Goal: Task Accomplishment & Management: Manage account settings

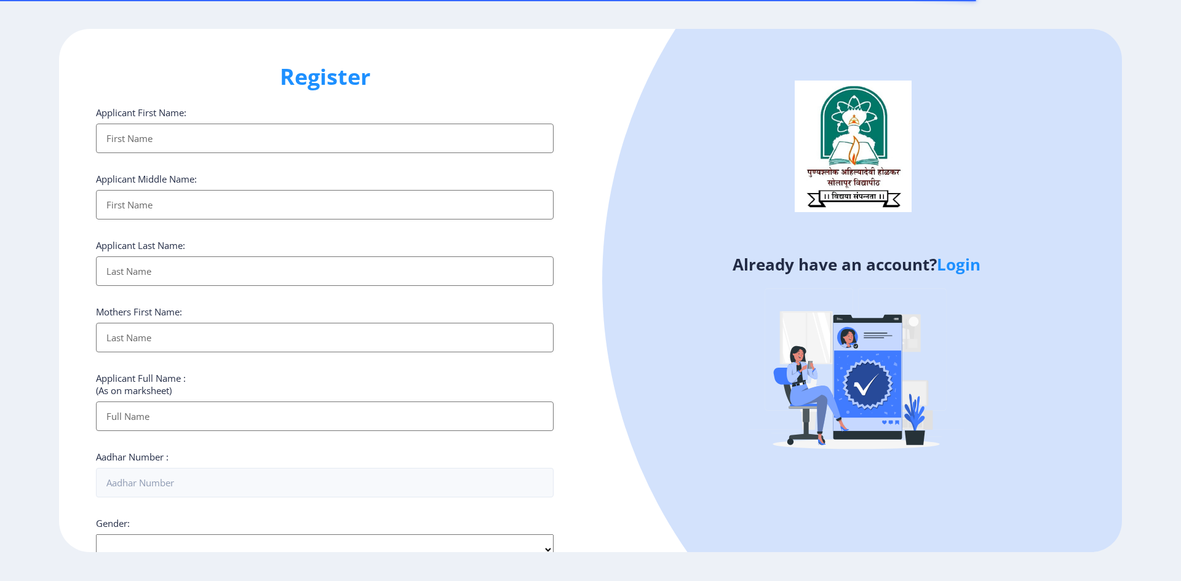
select select
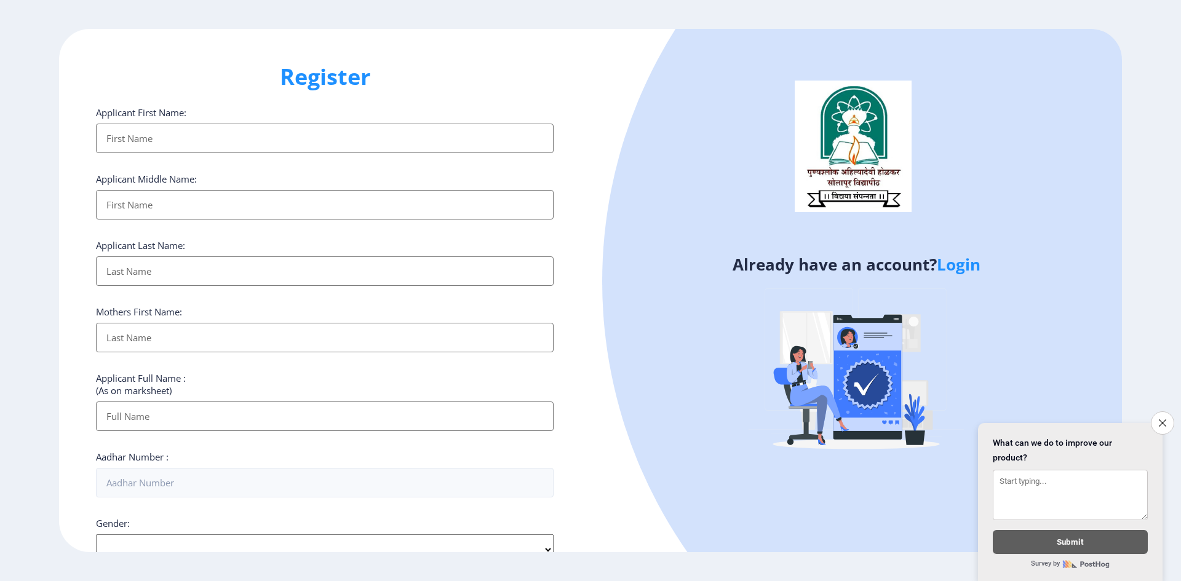
click at [970, 266] on link "Login" at bounding box center [959, 264] width 44 height 22
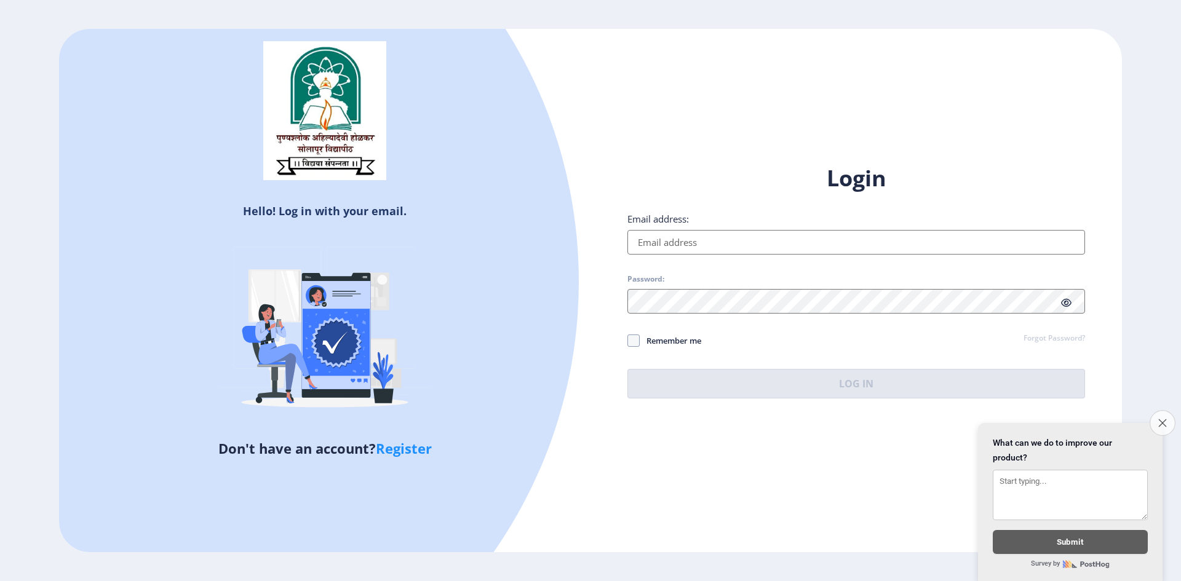
click at [1161, 419] on icon "Close survey" at bounding box center [1162, 423] width 8 height 8
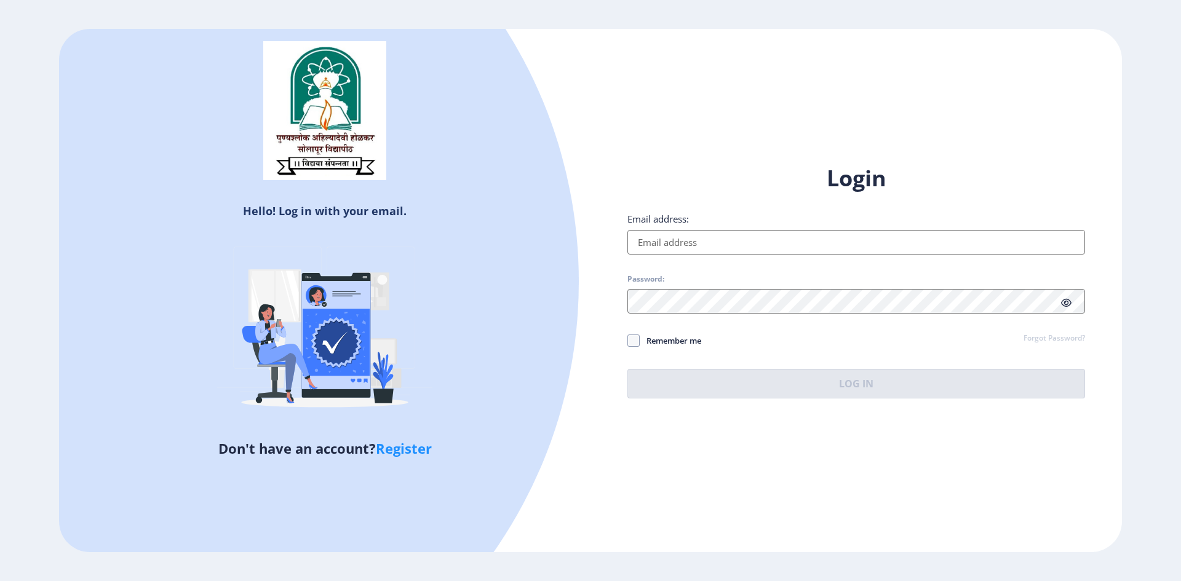
click at [683, 246] on input "Email address:" at bounding box center [856, 242] width 458 height 25
click at [666, 240] on input "Email address:" at bounding box center [856, 242] width 458 height 25
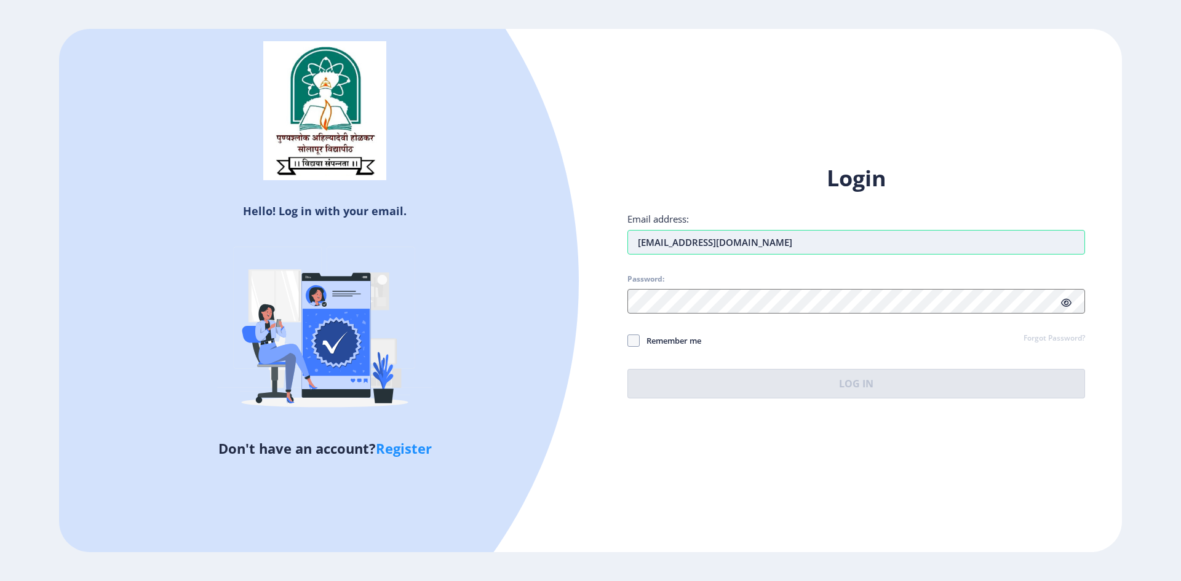
type input "[EMAIL_ADDRESS][DOMAIN_NAME]"
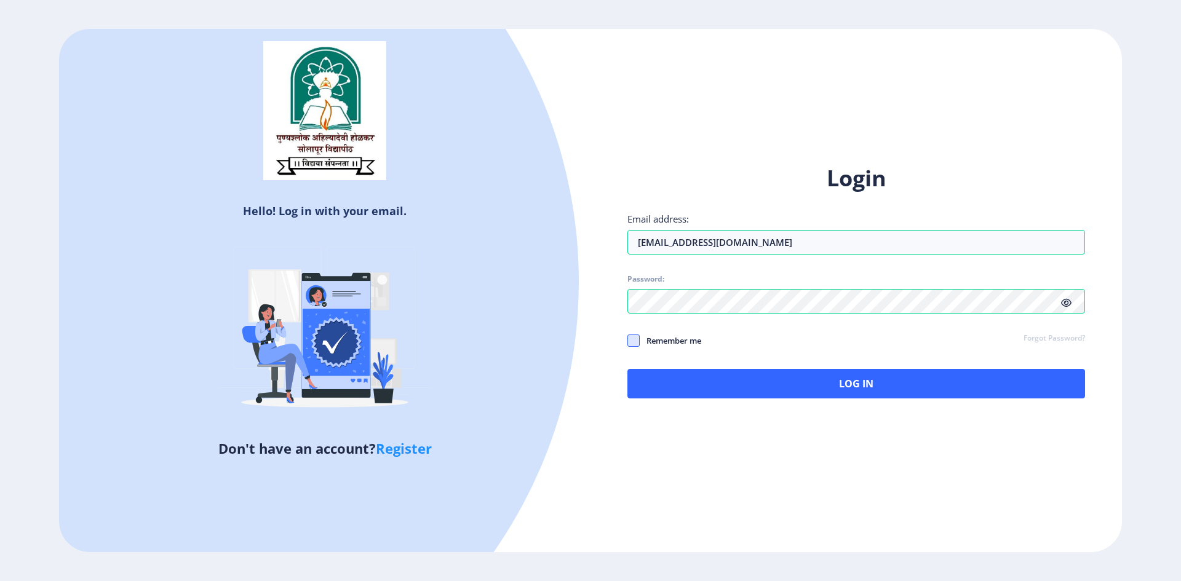
click at [638, 340] on span at bounding box center [633, 341] width 12 height 12
click at [628, 340] on input "Remember me" at bounding box center [627, 340] width 1 height 1
checkbox input "true"
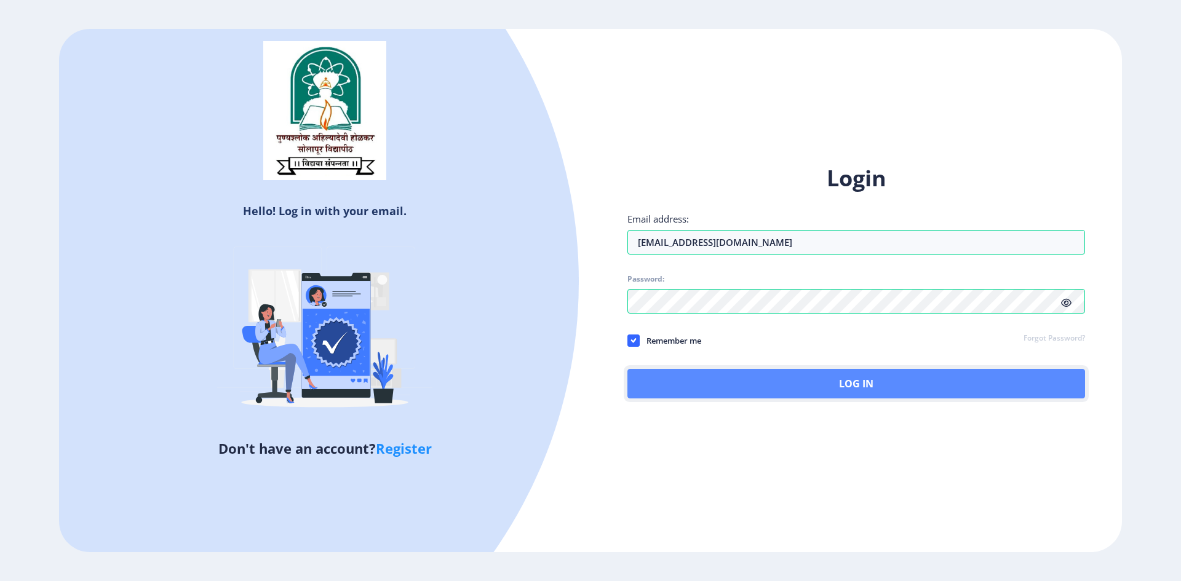
click at [815, 386] on button "Log In" at bounding box center [856, 384] width 458 height 30
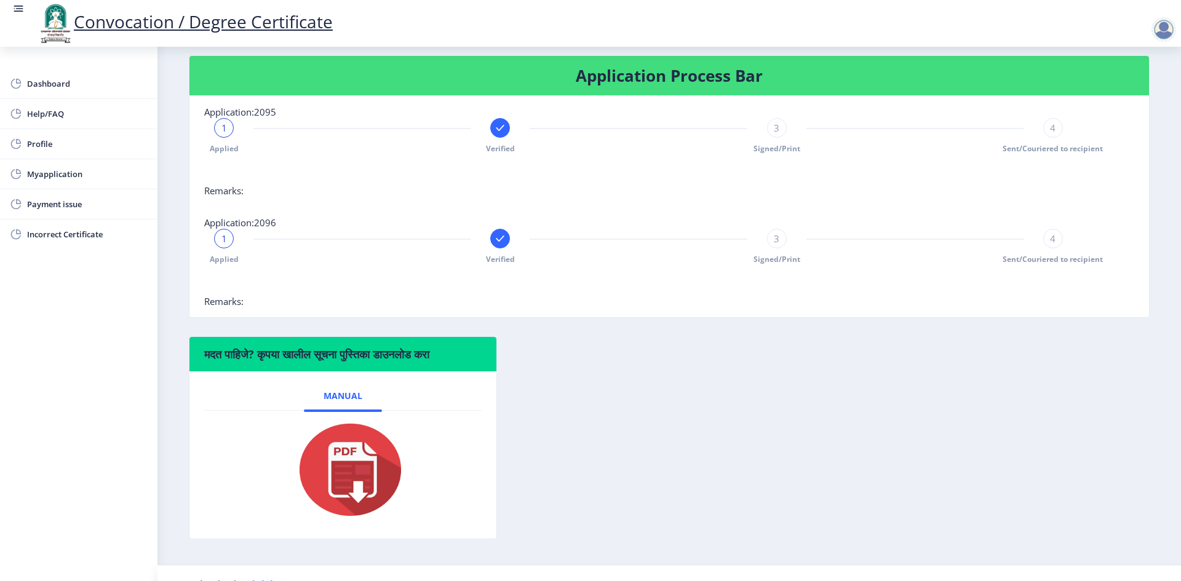
scroll to position [249, 0]
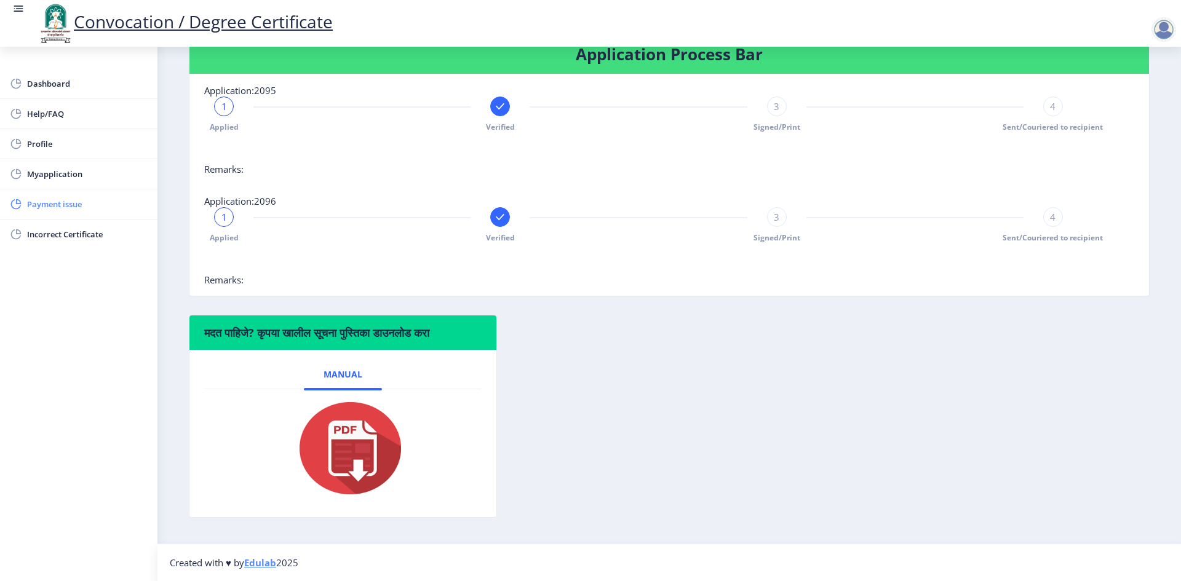
click at [81, 205] on span "Payment issue" at bounding box center [87, 204] width 121 height 15
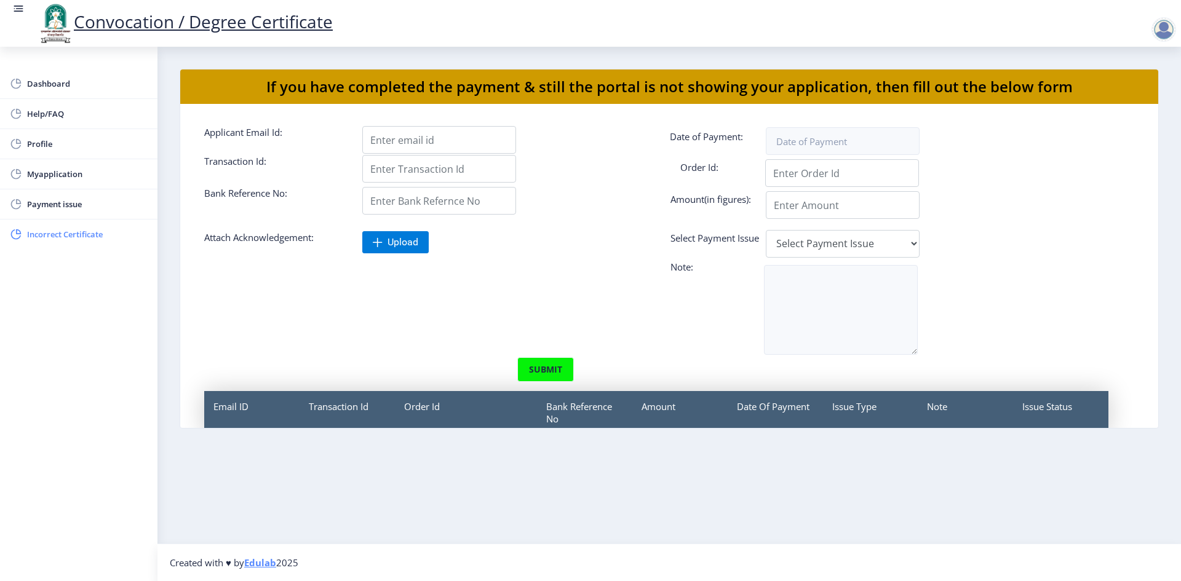
click at [76, 231] on span "Incorrect Certificate" at bounding box center [87, 234] width 121 height 15
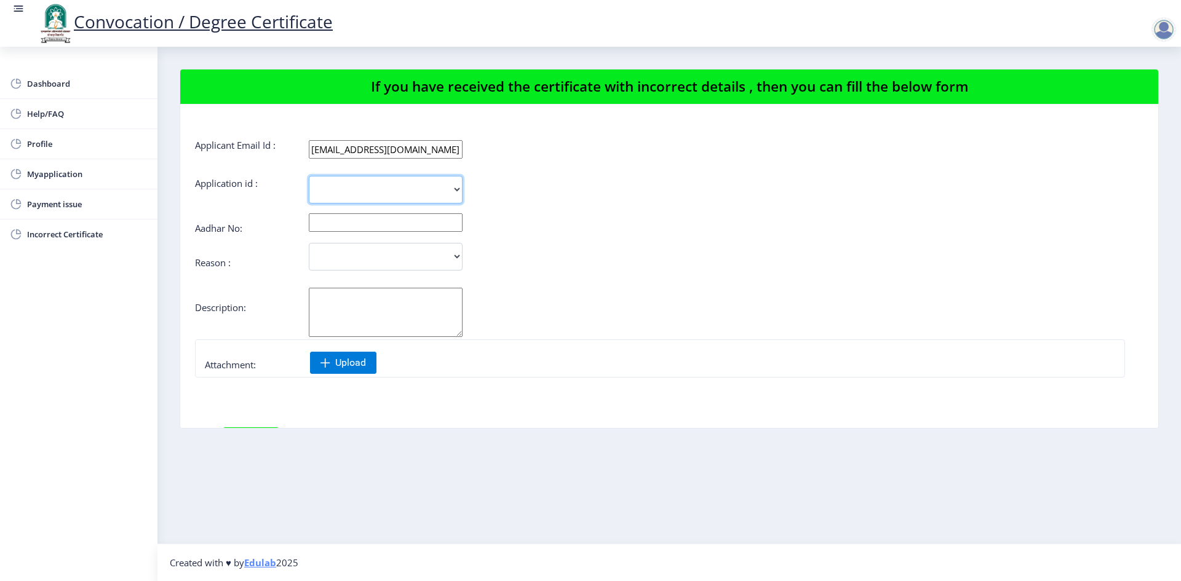
click at [422, 192] on select "2095 2096" at bounding box center [386, 190] width 154 height 28
click at [58, 138] on span "Profile" at bounding box center [87, 144] width 121 height 15
select select
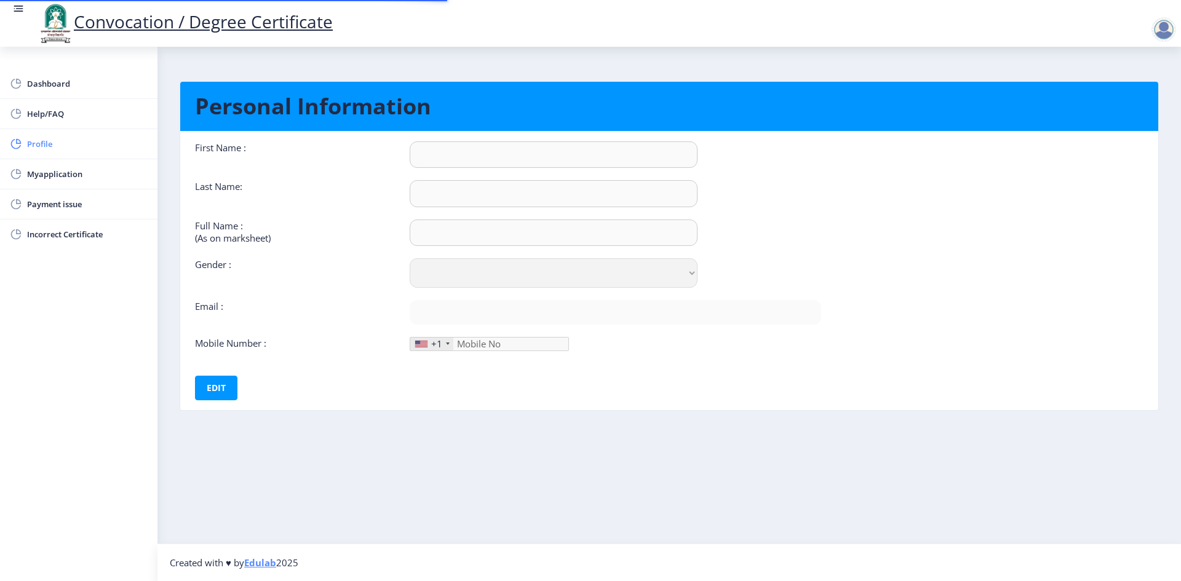
type input "[PERSON_NAME]"
type input "RATHOD"
type input "RATHOD [PERSON_NAME]"
select select "[DEMOGRAPHIC_DATA]"
type input "[EMAIL_ADDRESS][DOMAIN_NAME]"
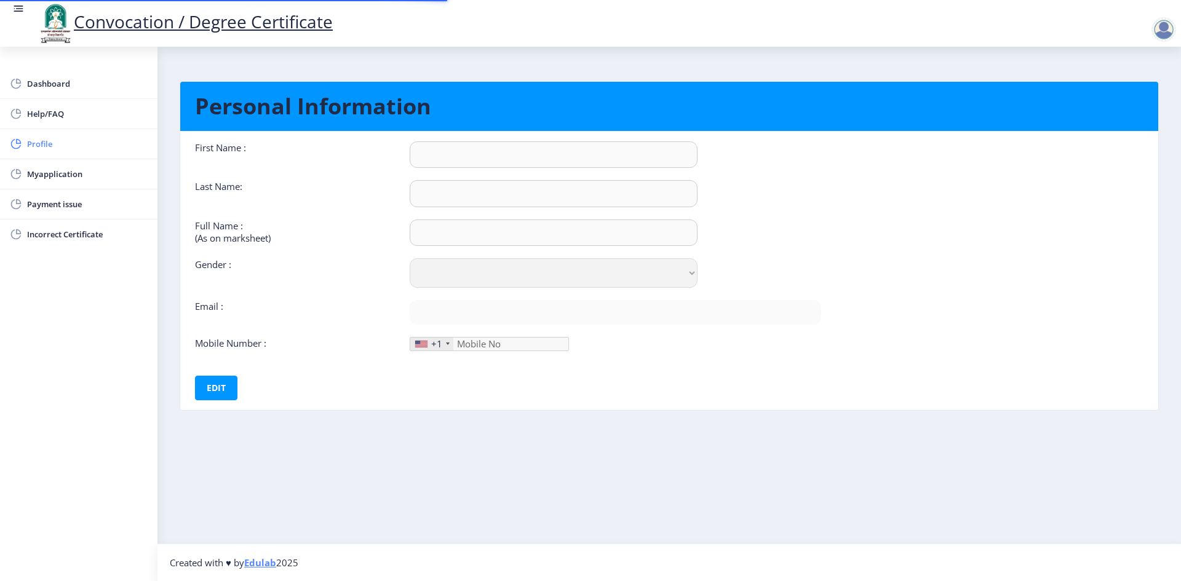
type input "9545869710"
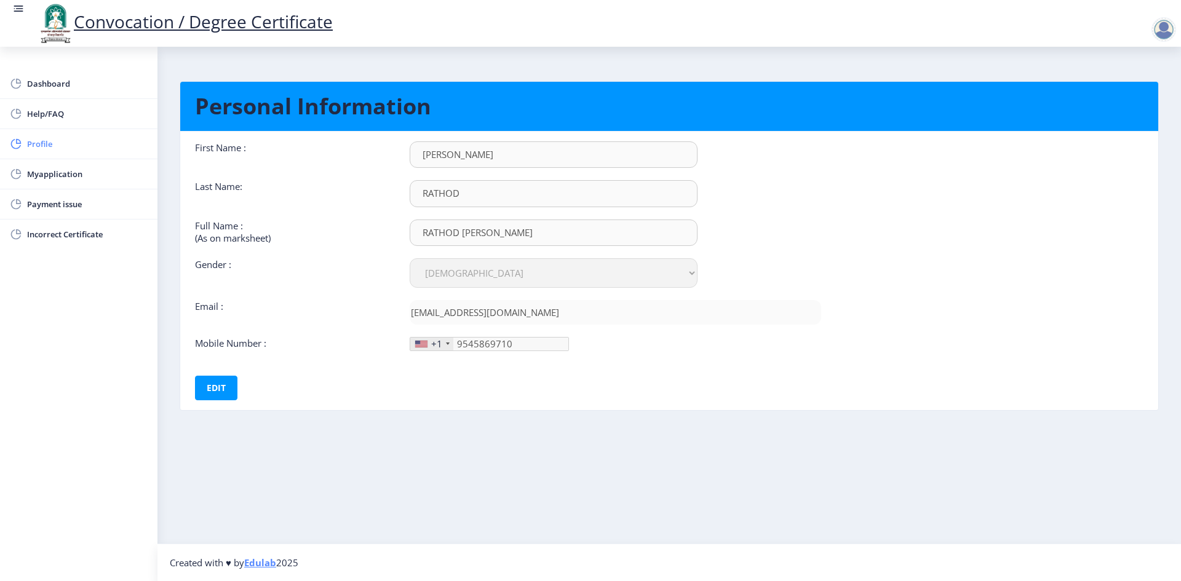
click at [44, 146] on span "Profile" at bounding box center [87, 144] width 121 height 15
click at [44, 145] on span "Profile" at bounding box center [87, 144] width 121 height 15
click at [56, 84] on span "Dashboard" at bounding box center [87, 83] width 121 height 15
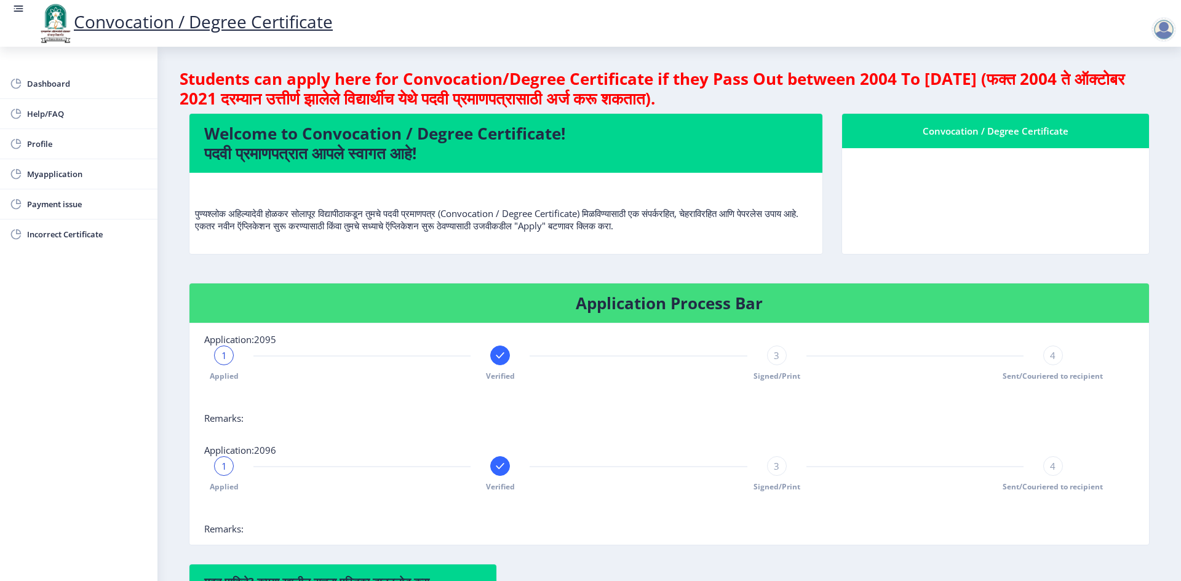
click at [1024, 181] on nb-card-body at bounding box center [995, 201] width 307 height 106
click at [624, 309] on h4 "Application Process Bar" at bounding box center [669, 303] width 930 height 20
click at [226, 359] on span "1" at bounding box center [224, 355] width 6 height 12
click at [225, 374] on span "Applied" at bounding box center [224, 376] width 29 height 10
click at [501, 373] on span "Verified" at bounding box center [500, 376] width 29 height 10
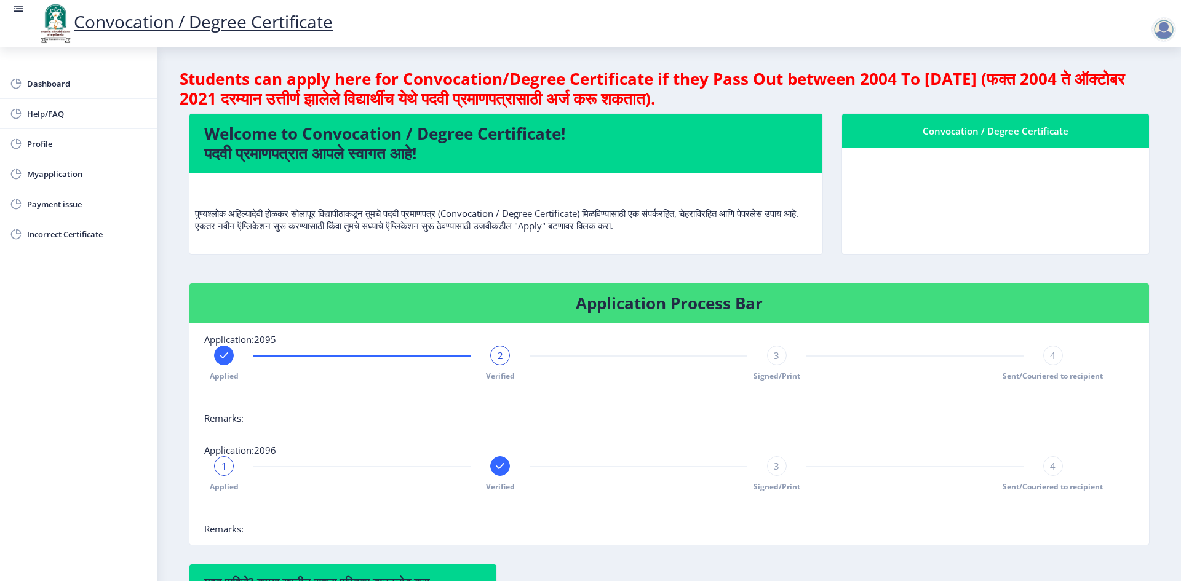
click at [501, 373] on span "Verified" at bounding box center [500, 376] width 29 height 10
click at [499, 355] on span "2" at bounding box center [500, 355] width 6 height 12
click at [232, 358] on div at bounding box center [224, 356] width 20 height 20
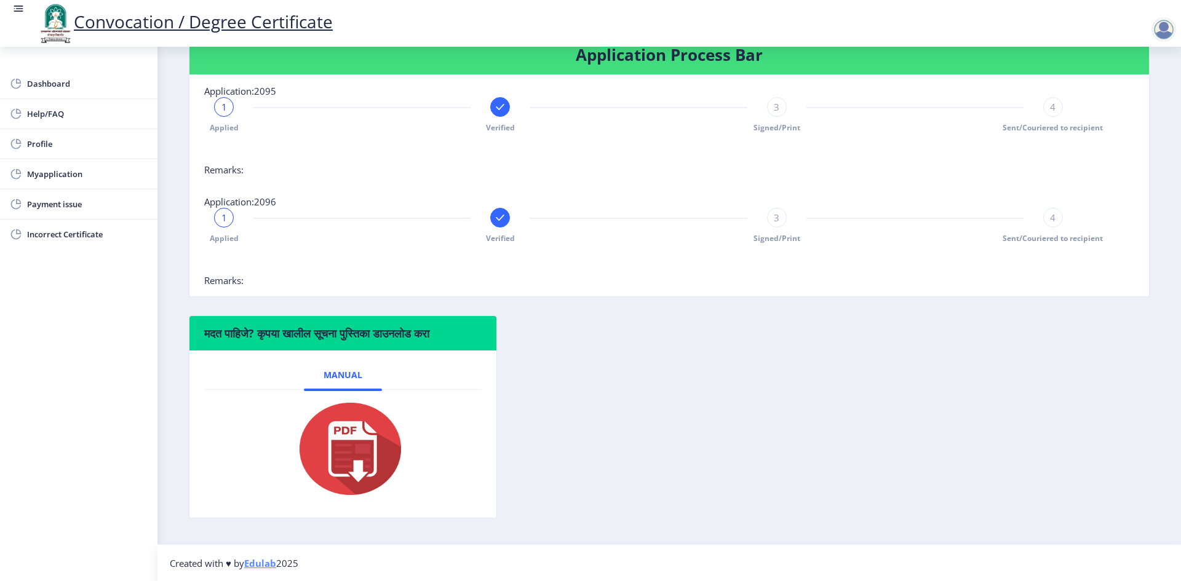
scroll to position [249, 0]
click at [52, 143] on span "Profile" at bounding box center [87, 144] width 121 height 15
select select
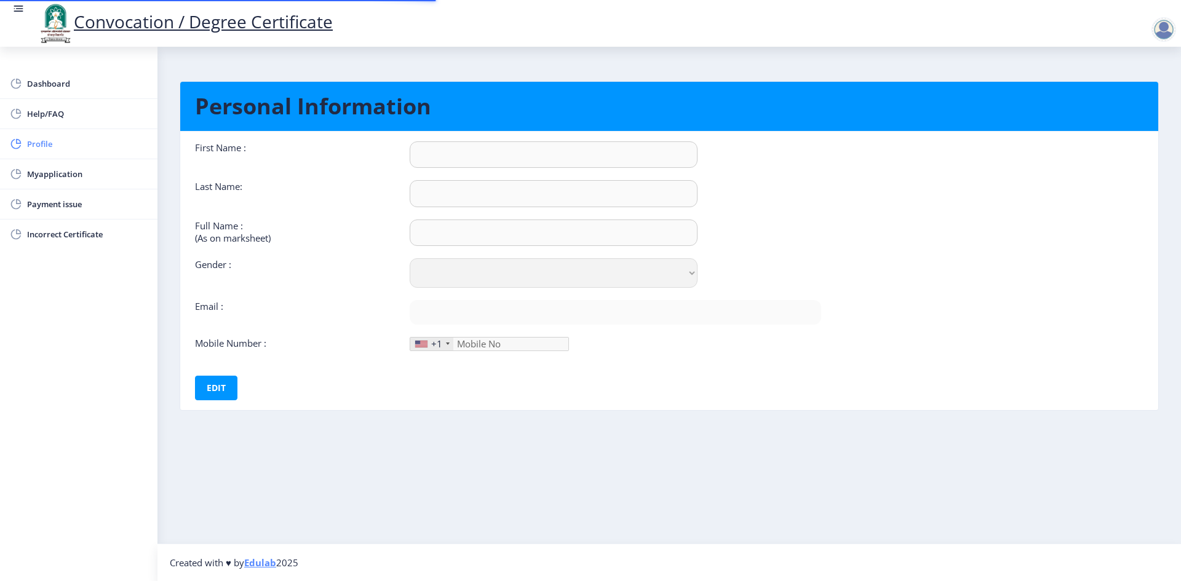
type input "[PERSON_NAME]"
type input "RATHOD"
type input "RATHOD [PERSON_NAME]"
select select "[DEMOGRAPHIC_DATA]"
type input "[EMAIL_ADDRESS][DOMAIN_NAME]"
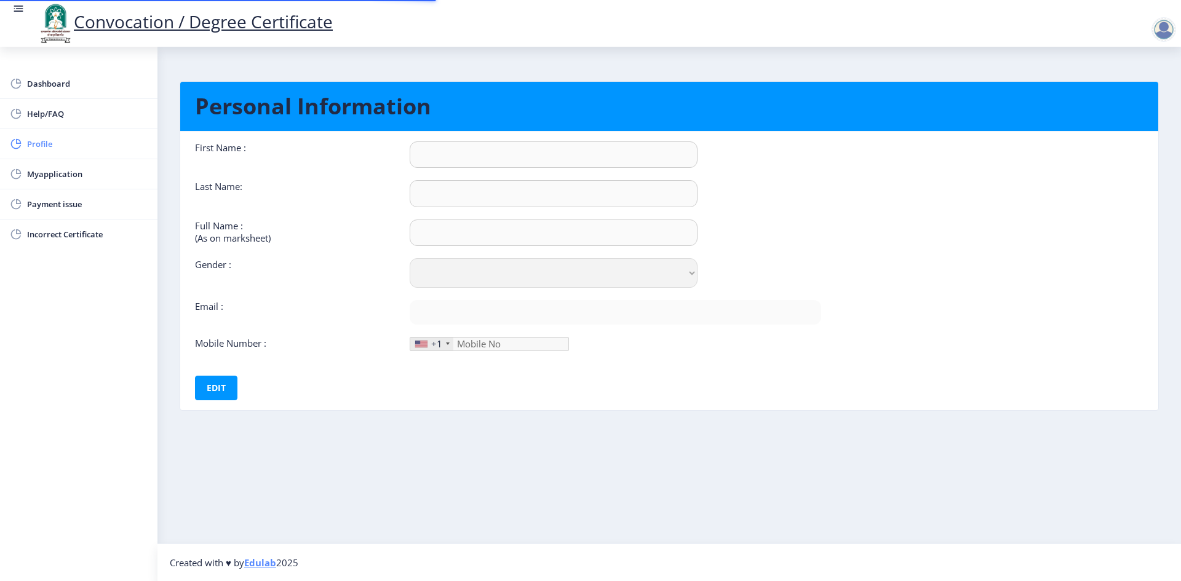
type input "9545869710"
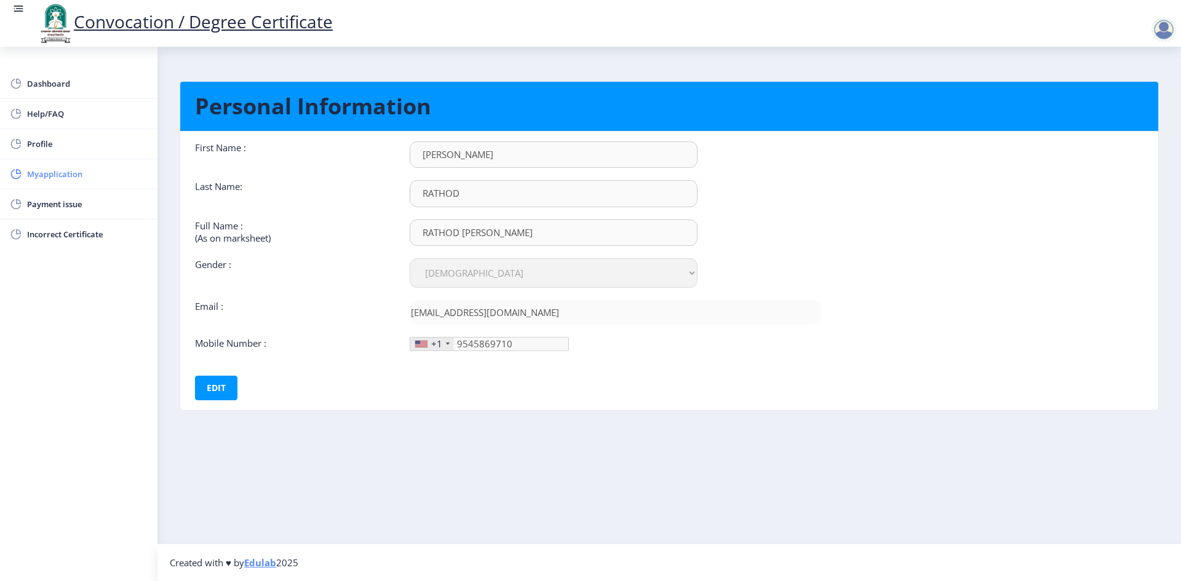
click at [60, 173] on span "Myapplication" at bounding box center [87, 174] width 121 height 15
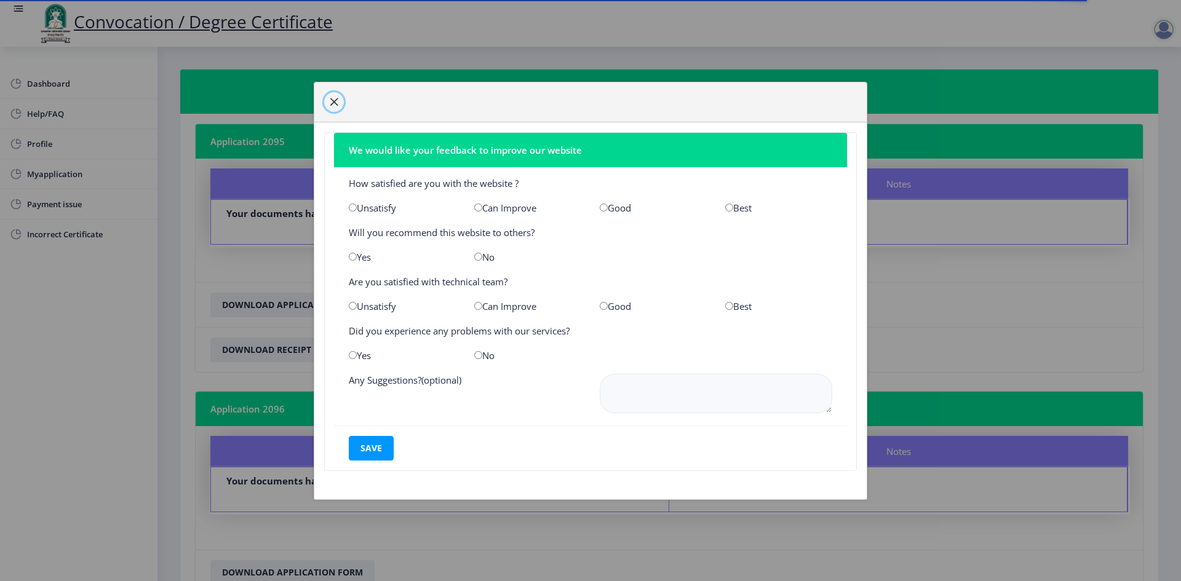
click at [330, 105] on span "button" at bounding box center [334, 102] width 10 height 10
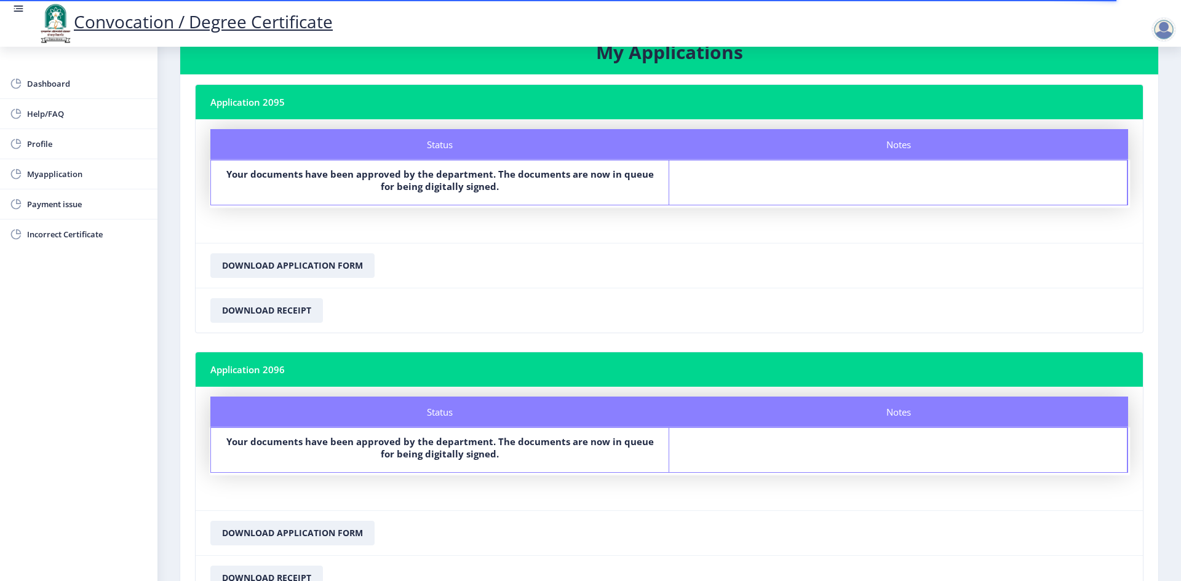
scroll to position [61, 0]
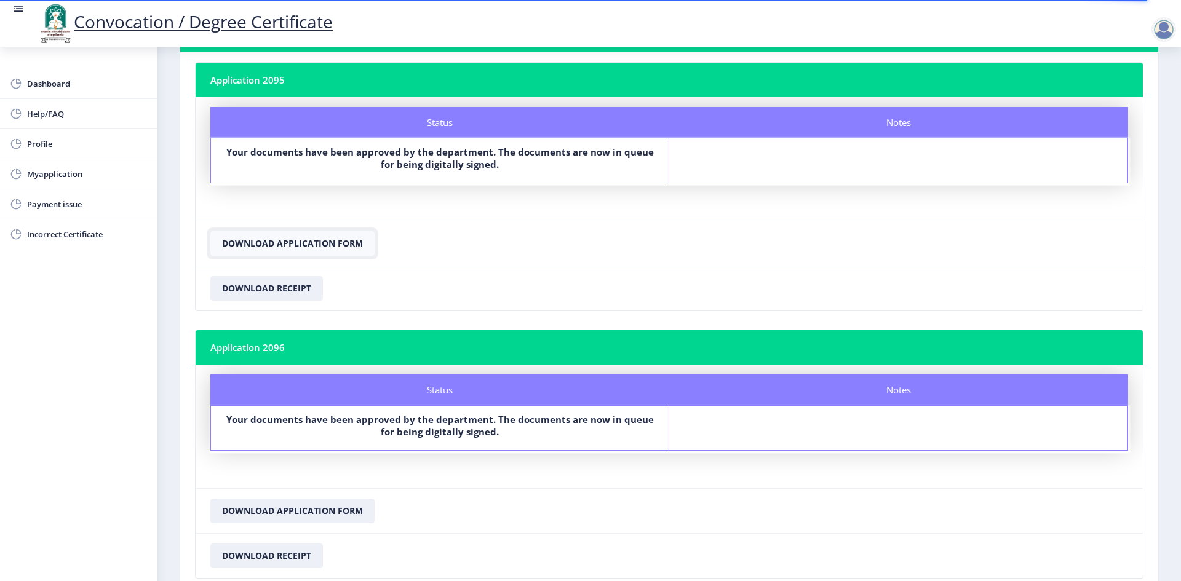
click at [311, 242] on button "Download Application Form" at bounding box center [292, 243] width 164 height 25
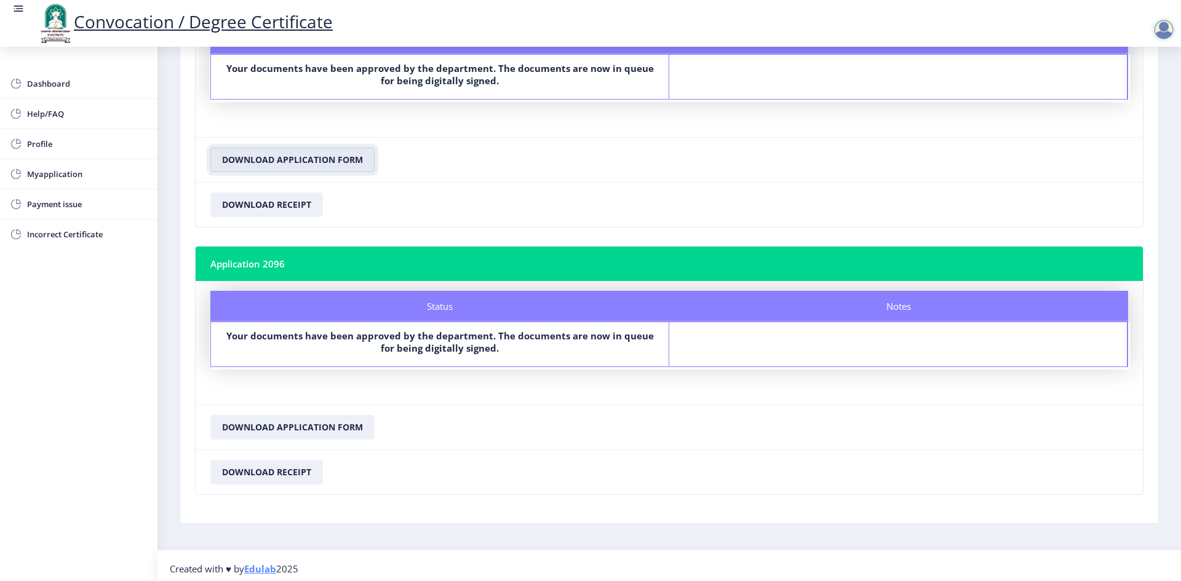
scroll to position [151, 0]
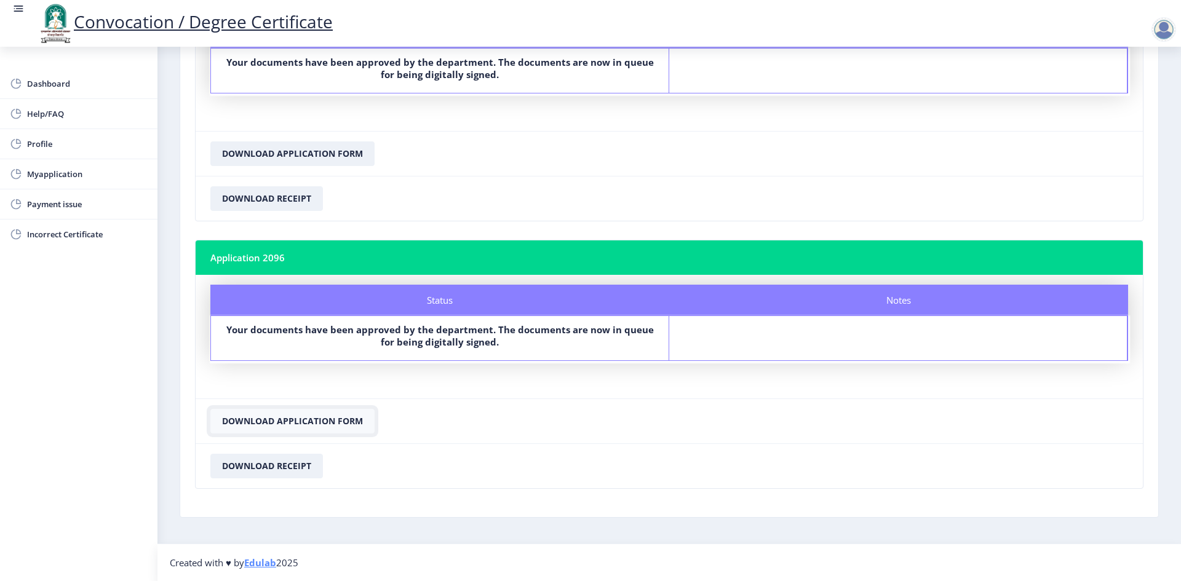
click at [323, 422] on button "Download Application Form" at bounding box center [292, 421] width 164 height 25
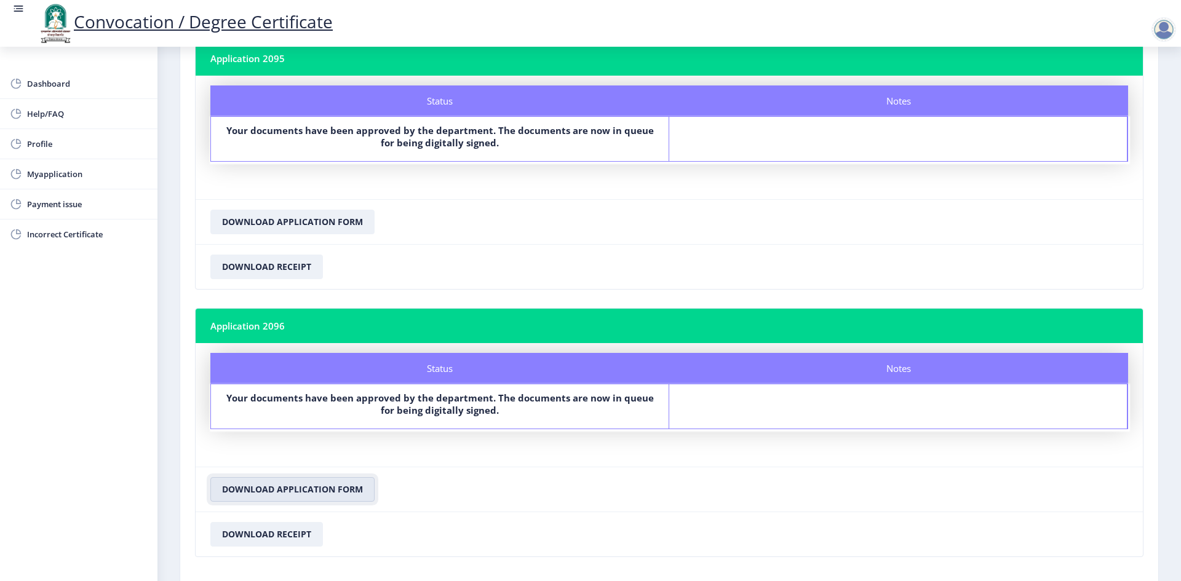
scroll to position [0, 0]
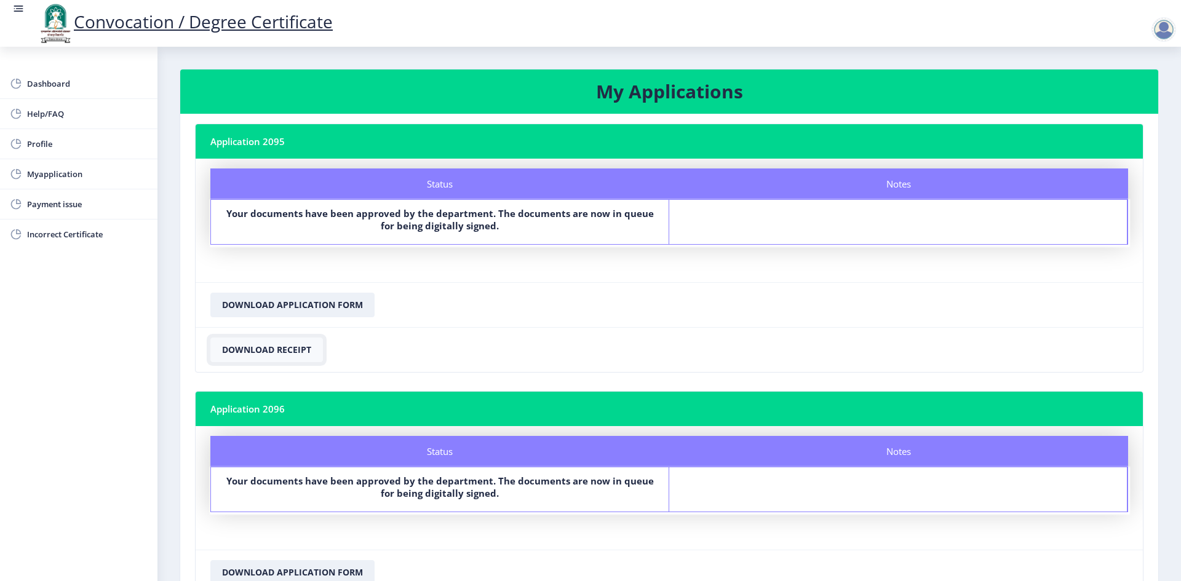
click at [273, 354] on button "Download Receipt" at bounding box center [266, 350] width 113 height 25
click at [280, 298] on button "Download Application Form" at bounding box center [292, 305] width 164 height 25
click at [1168, 33] on div at bounding box center [1163, 29] width 25 height 25
click at [1133, 100] on span "Log out" at bounding box center [1131, 96] width 79 height 15
